Goal: Transaction & Acquisition: Purchase product/service

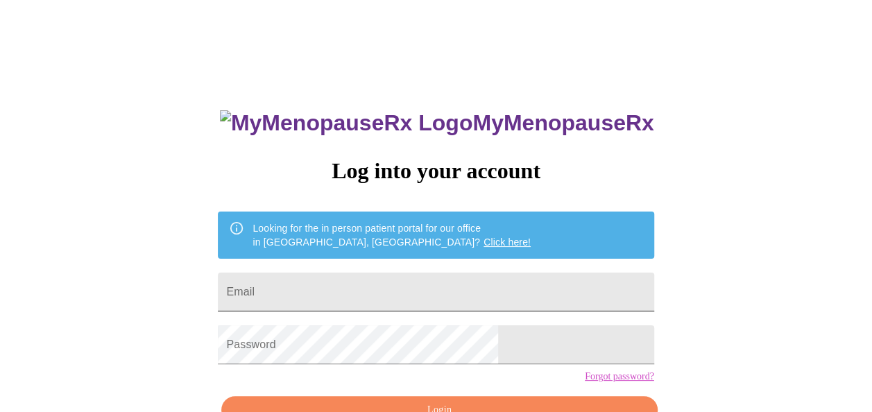
click at [345, 282] on input "Email" at bounding box center [435, 291] width 435 height 39
type input "[EMAIL_ADDRESS][DOMAIN_NAME]"
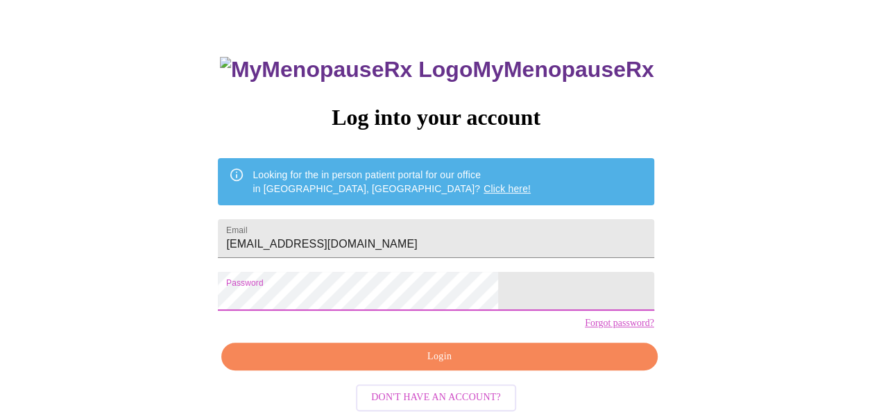
scroll to position [83, 0]
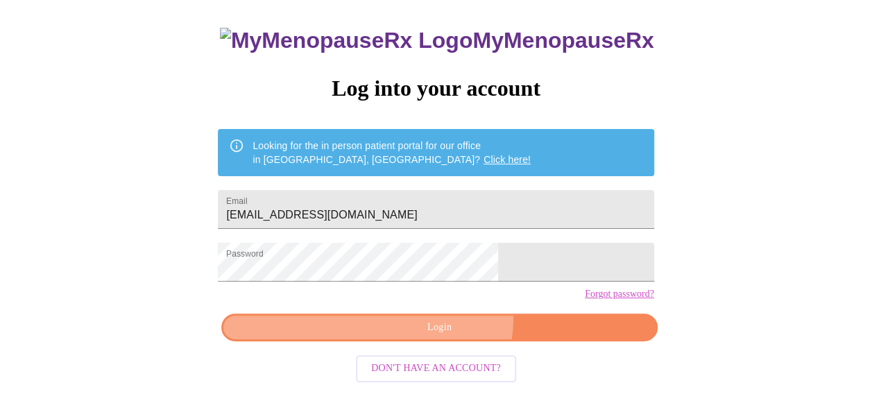
click at [444, 341] on button "Login" at bounding box center [438, 327] width 435 height 28
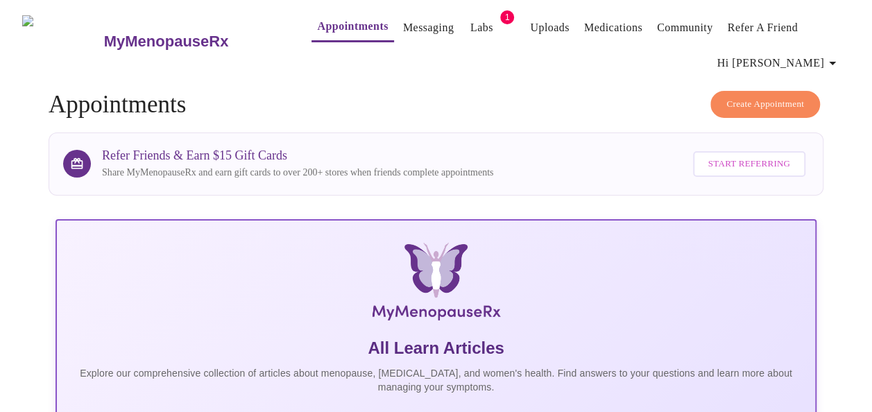
click at [470, 24] on link "Labs" at bounding box center [481, 27] width 23 height 19
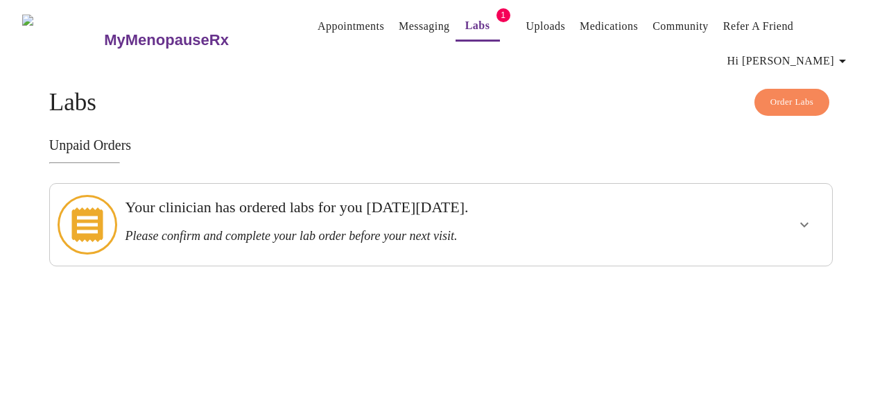
click at [782, 94] on span "Order Labs" at bounding box center [792, 102] width 44 height 16
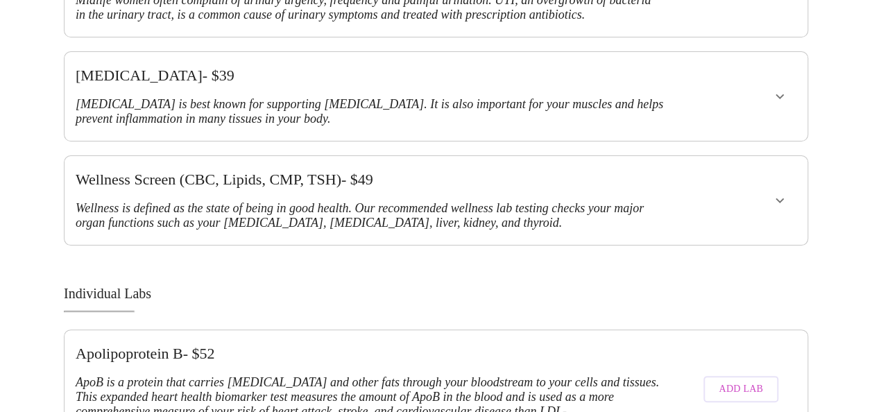
scroll to position [884, 0]
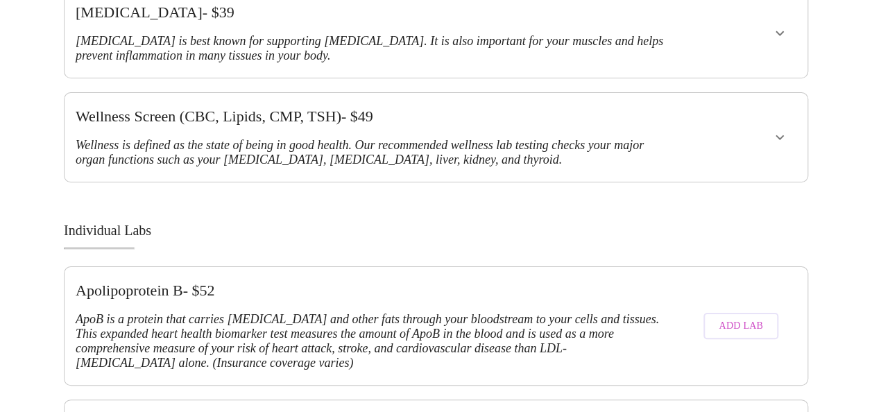
click at [753, 318] on span "Add Lab" at bounding box center [740, 326] width 44 height 17
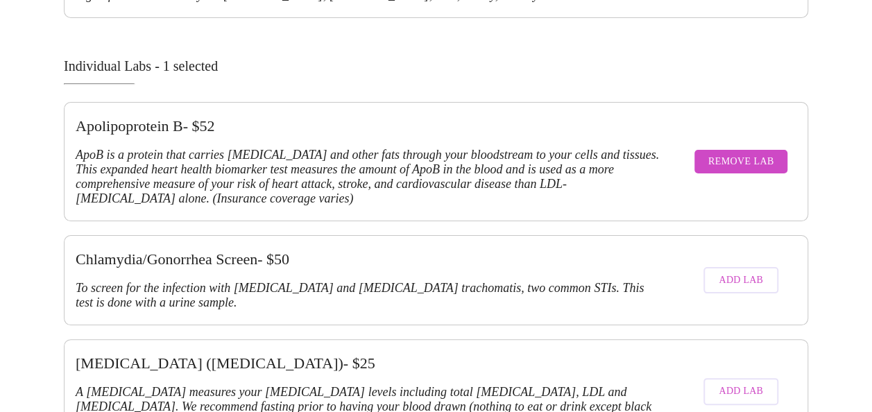
scroll to position [943, 0]
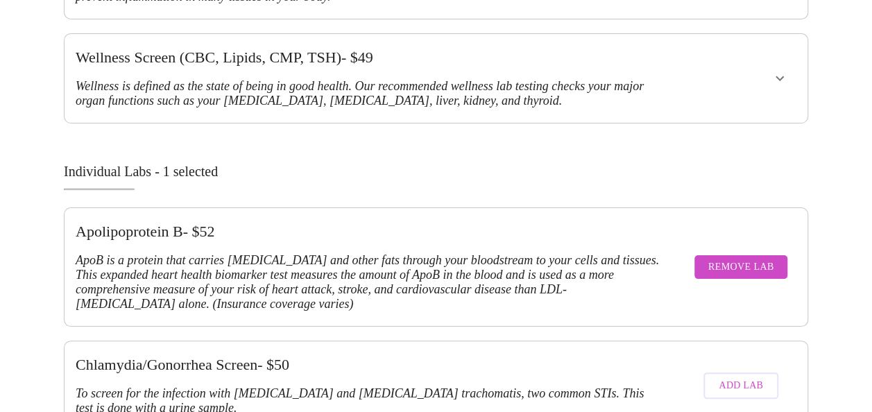
click at [752, 259] on span "Remove Lab" at bounding box center [741, 267] width 66 height 17
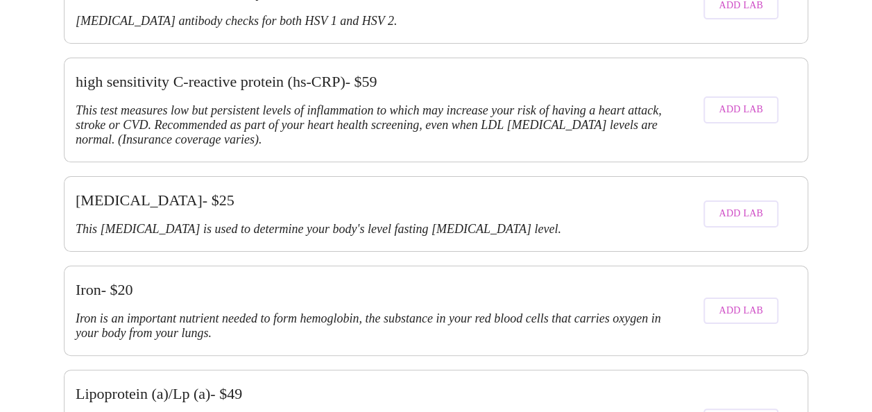
scroll to position [2408, 0]
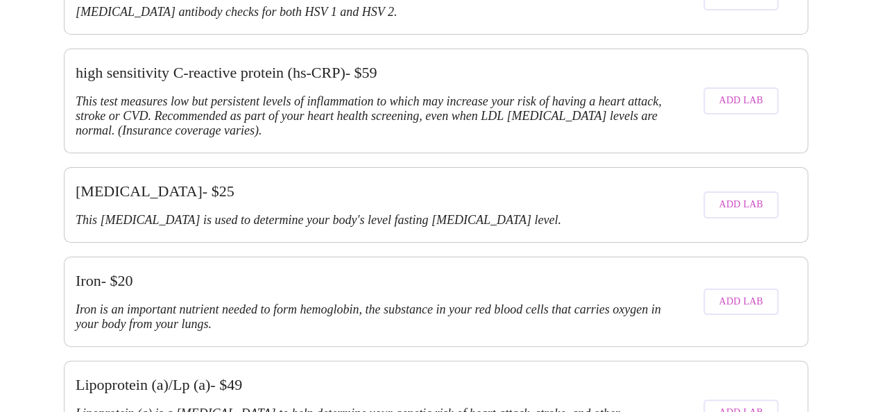
click at [761, 404] on span "Add Lab" at bounding box center [740, 412] width 44 height 17
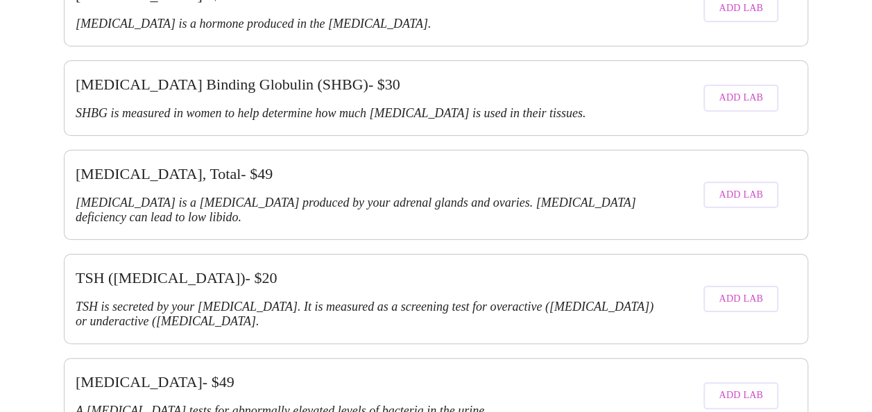
scroll to position [3044, 0]
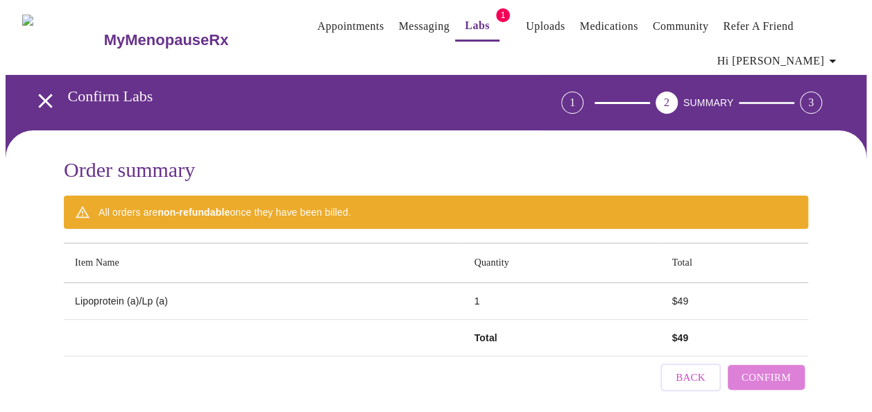
click at [774, 375] on span "Confirm" at bounding box center [765, 377] width 49 height 18
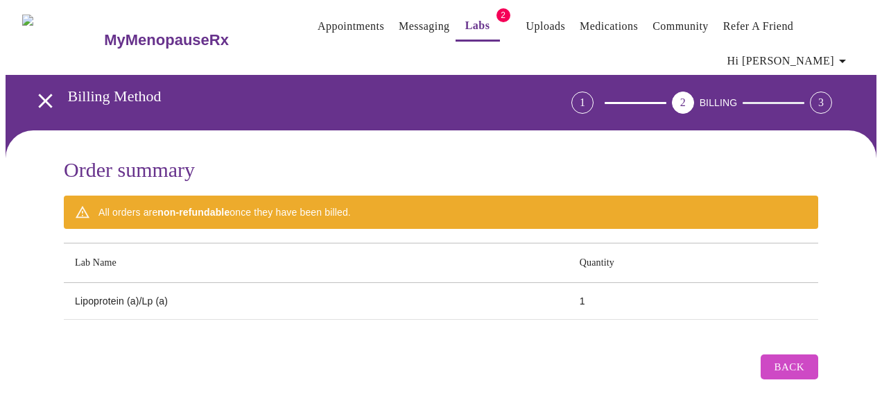
click at [804, 358] on span "Back" at bounding box center [789, 367] width 30 height 18
click at [790, 358] on span "Back" at bounding box center [789, 367] width 30 height 18
click at [40, 94] on icon "open drawer" at bounding box center [45, 101] width 14 height 14
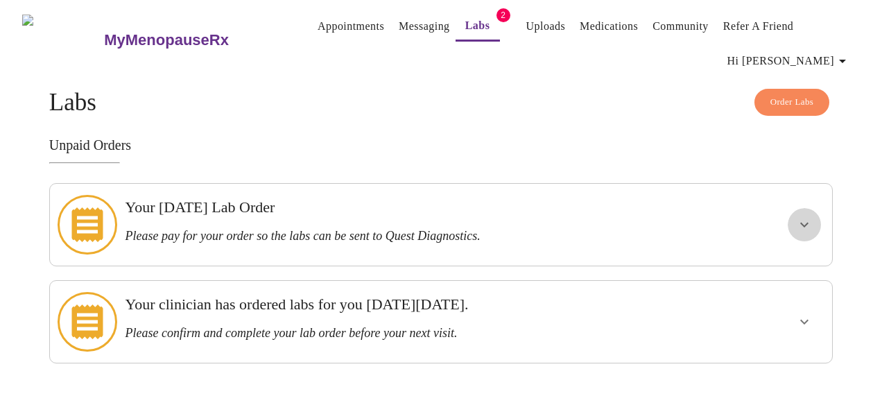
click at [807, 223] on icon "show more" at bounding box center [804, 225] width 8 height 5
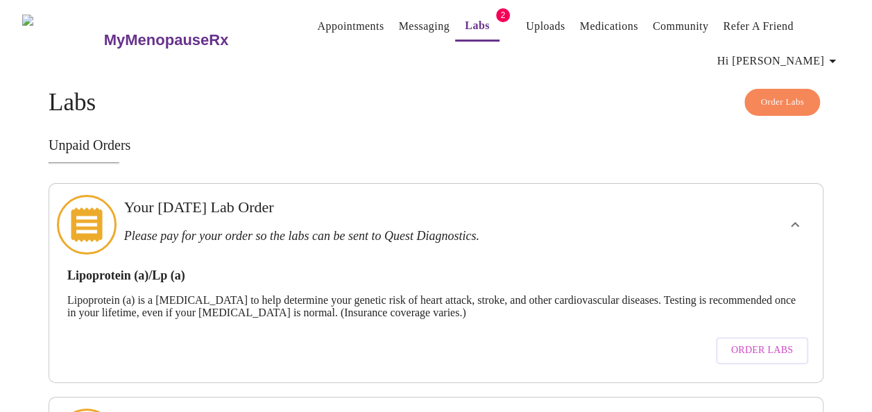
click at [788, 342] on span "Order Labs" at bounding box center [762, 350] width 62 height 17
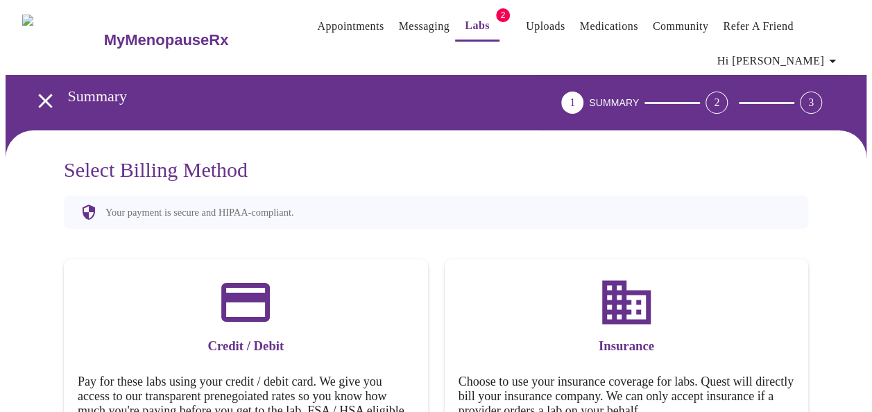
click at [465, 24] on link "Labs" at bounding box center [477, 25] width 25 height 19
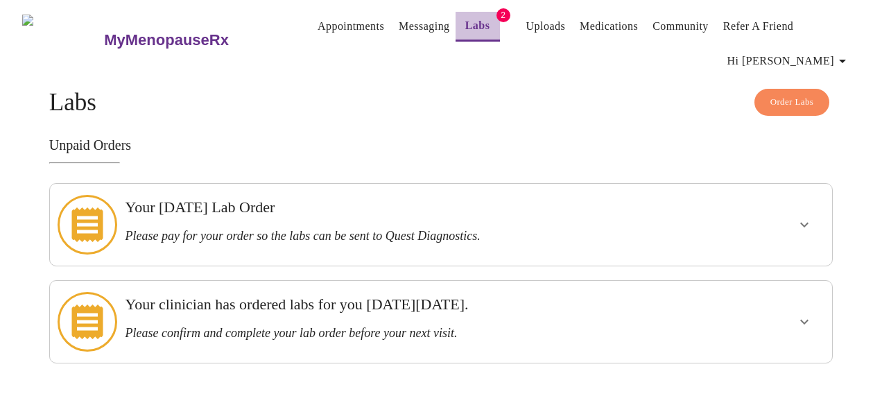
click at [465, 24] on link "Labs" at bounding box center [477, 25] width 25 height 19
click at [807, 313] on icon "show more" at bounding box center [804, 321] width 17 height 17
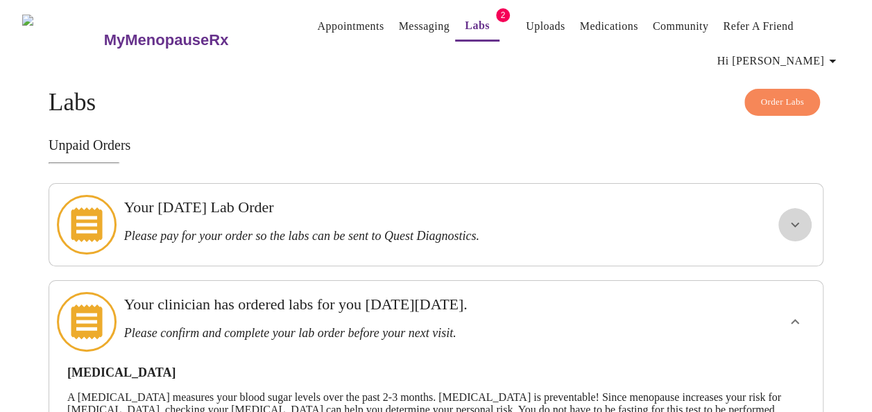
click at [802, 216] on icon "show more" at bounding box center [794, 224] width 17 height 17
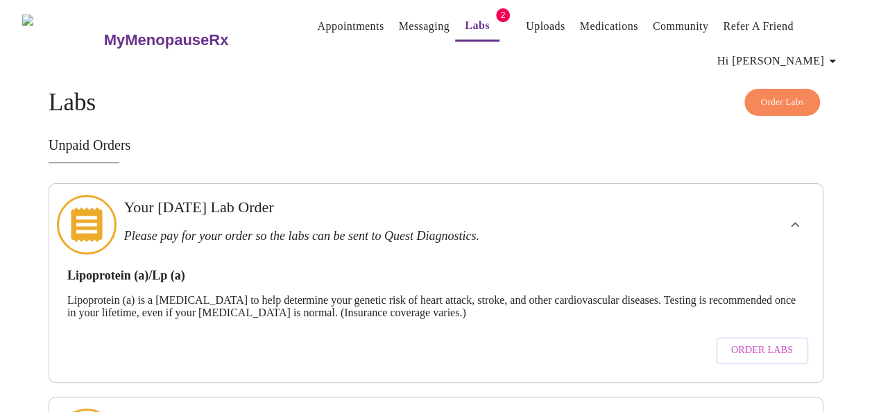
click at [823, 148] on h3 "Unpaid Orders" at bounding box center [436, 145] width 774 height 16
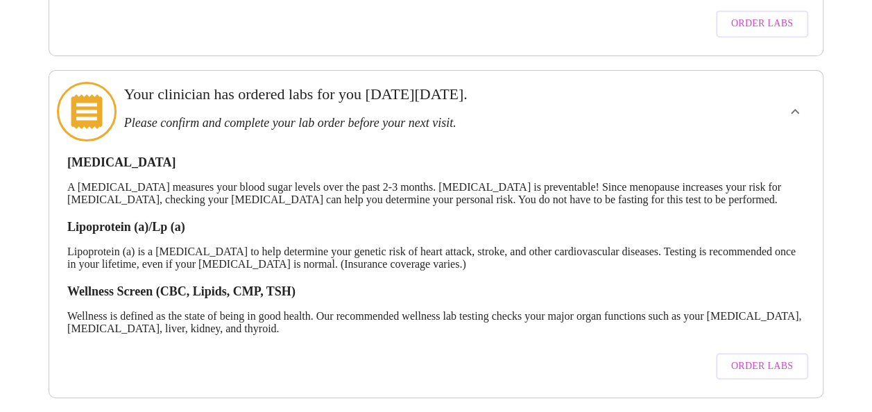
scroll to position [329, 0]
click at [780, 358] on span "Order Labs" at bounding box center [762, 366] width 62 height 17
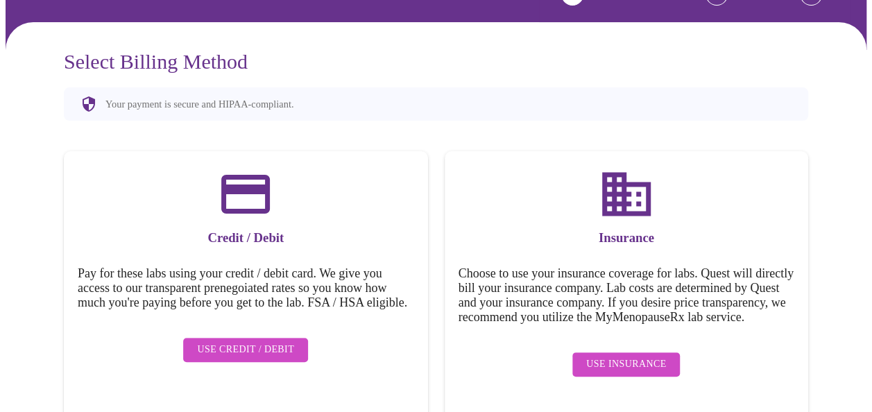
scroll to position [112, 0]
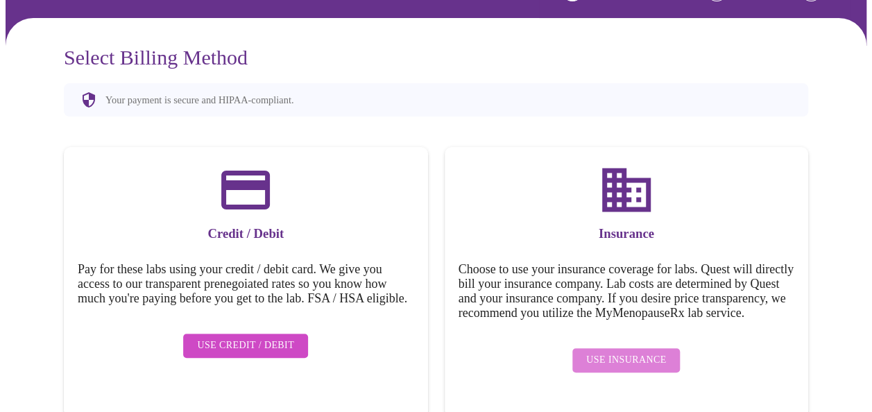
click at [653, 365] on span "Use Insurance" at bounding box center [626, 360] width 80 height 17
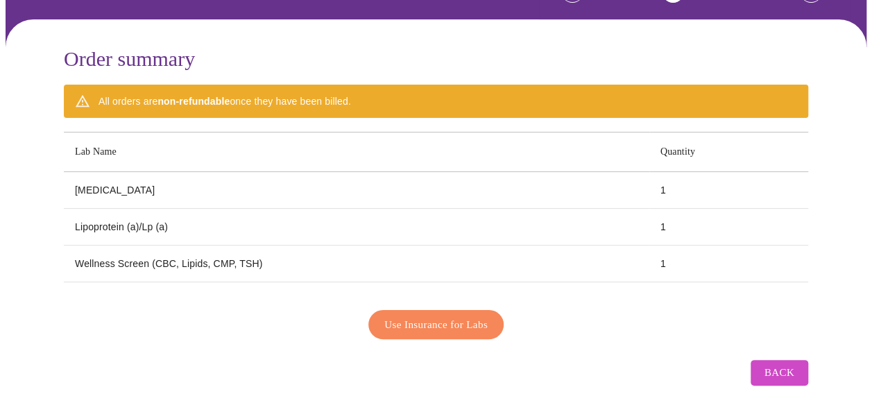
click at [455, 315] on span "Use Insurance for Labs" at bounding box center [435, 324] width 103 height 18
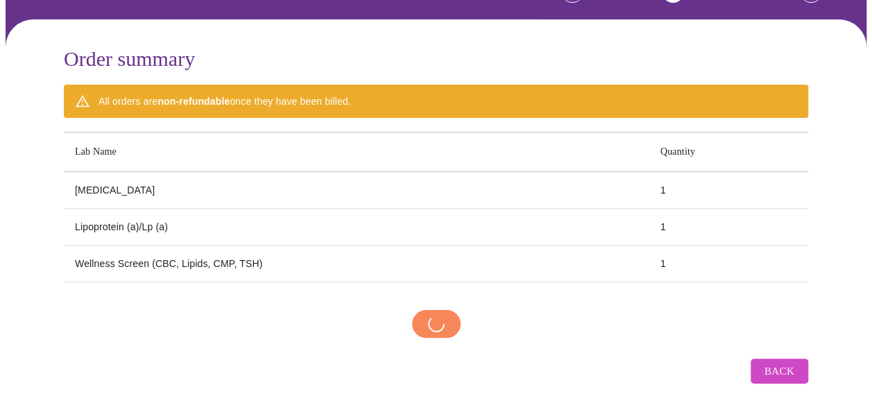
scroll to position [109, 0]
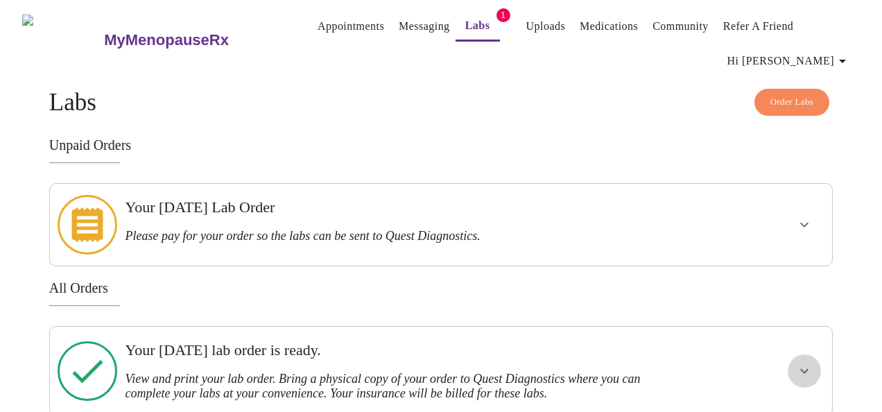
click at [808, 363] on icon "show more" at bounding box center [804, 371] width 17 height 17
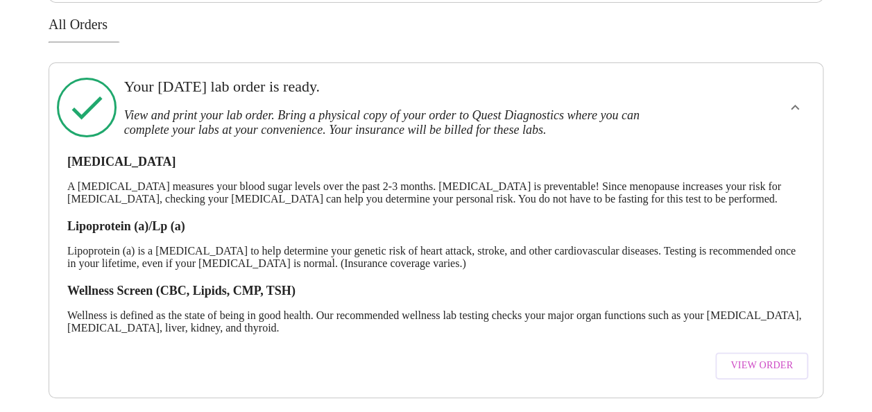
scroll to position [277, 0]
click at [785, 361] on span "View Order" at bounding box center [761, 365] width 62 height 17
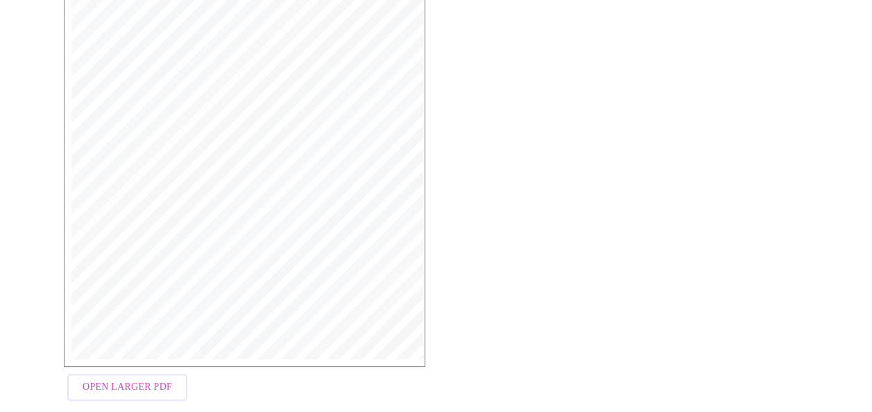
scroll to position [392, 0]
click at [154, 369] on span "Open Larger PDF" at bounding box center [127, 377] width 89 height 17
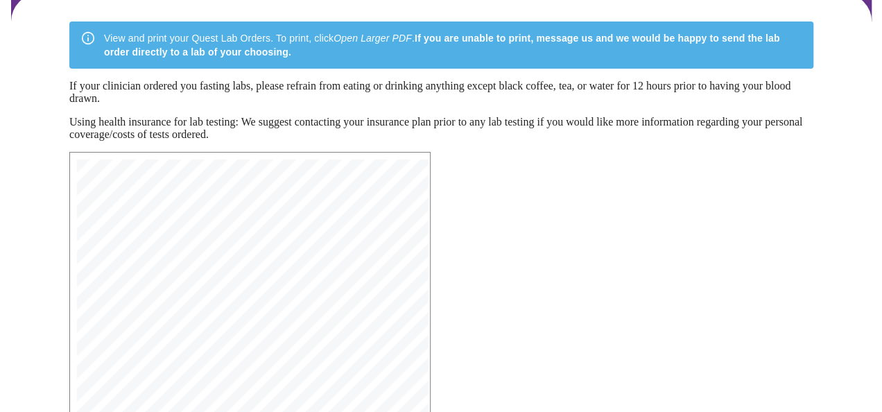
scroll to position [0, 0]
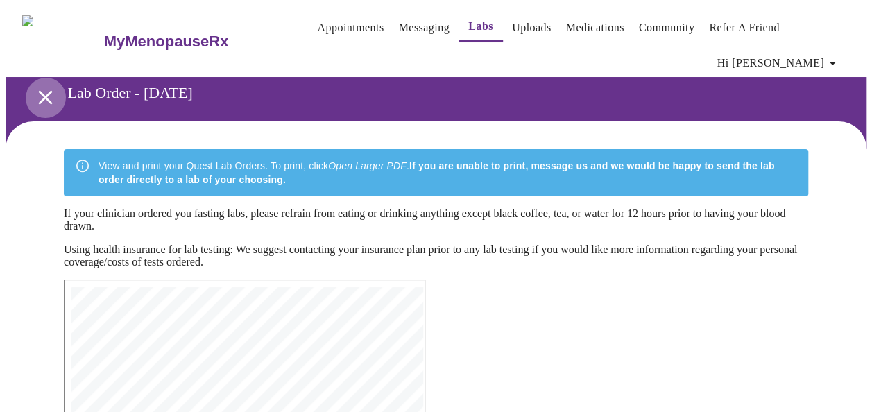
click at [40, 85] on icon "open drawer" at bounding box center [45, 97] width 24 height 24
